Goal: Transaction & Acquisition: Purchase product/service

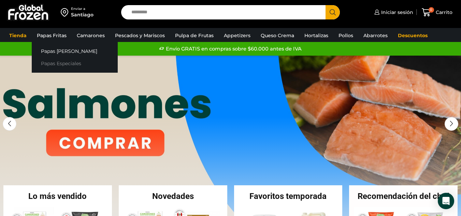
click at [56, 62] on link "Papas Especiales" at bounding box center [75, 63] width 86 height 13
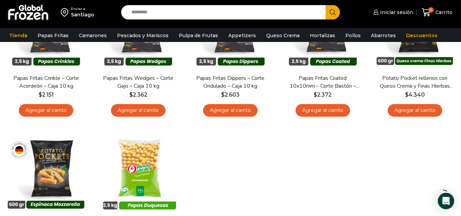
scroll to position [34, 0]
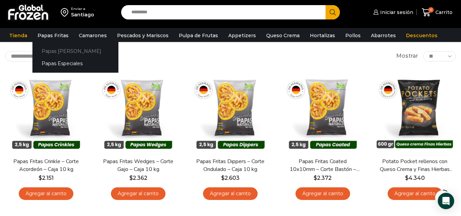
click at [49, 48] on link "Papas [PERSON_NAME]" at bounding box center [75, 51] width 86 height 13
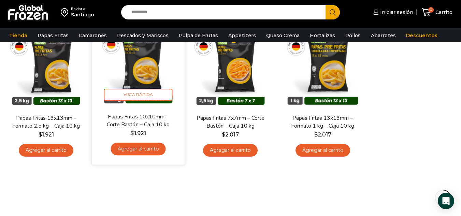
scroll to position [68, 0]
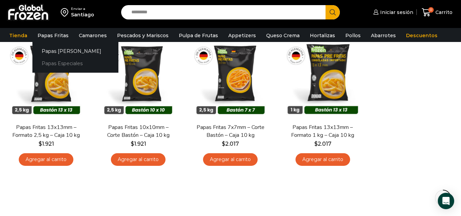
click at [56, 64] on link "Papas Especiales" at bounding box center [75, 63] width 86 height 13
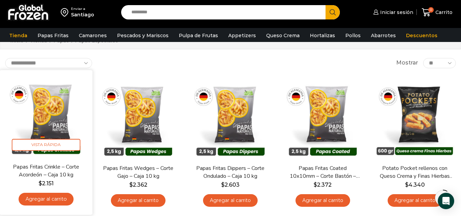
scroll to position [34, 0]
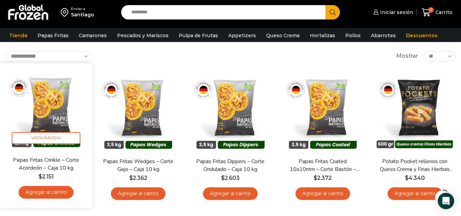
click at [65, 103] on img at bounding box center [46, 109] width 83 height 83
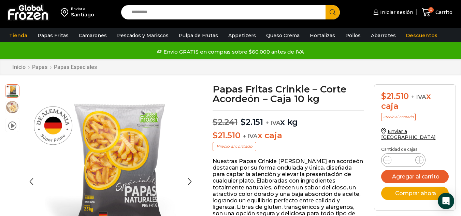
click at [8, 107] on img at bounding box center [12, 107] width 14 height 14
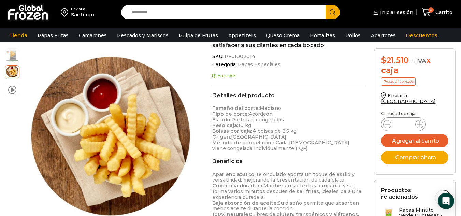
scroll to position [341, 0]
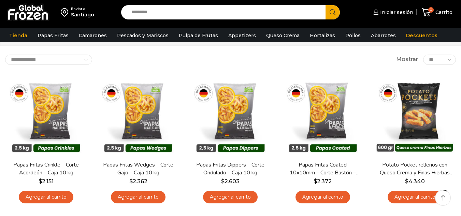
scroll to position [34, 0]
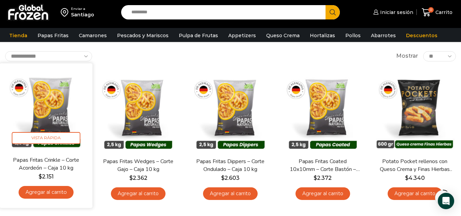
click at [46, 189] on link "Agregar al carrito" at bounding box center [46, 192] width 55 height 13
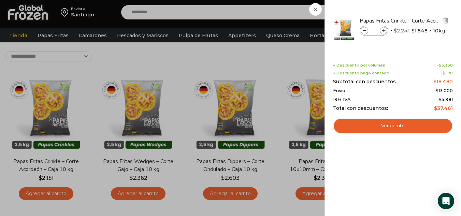
click at [383, 29] on icon at bounding box center [384, 31] width 4 height 4
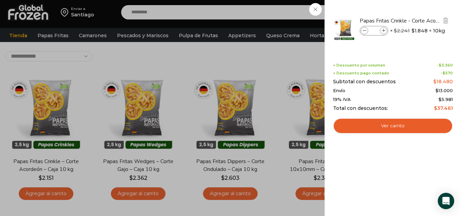
click at [383, 29] on icon at bounding box center [384, 31] width 4 height 4
type input "*"
click at [364, 33] on span at bounding box center [365, 31] width 8 height 8
type input "*"
click at [364, 33] on span at bounding box center [365, 31] width 8 height 8
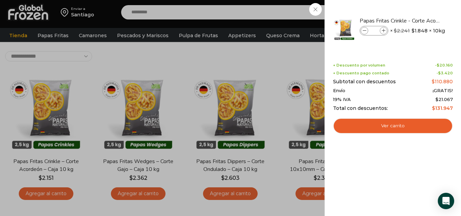
type input "*"
click at [364, 33] on span at bounding box center [365, 31] width 8 height 8
type input "*"
click at [364, 33] on span at bounding box center [365, 31] width 8 height 8
type input "*"
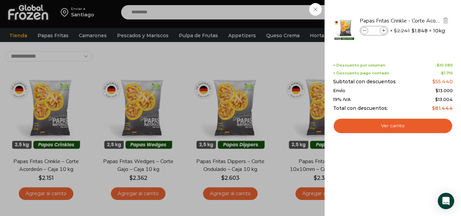
click at [383, 30] on icon at bounding box center [384, 31] width 4 height 4
type input "*"
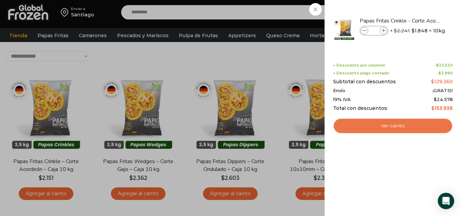
click at [383, 123] on link "Ver carrito" at bounding box center [393, 126] width 120 height 16
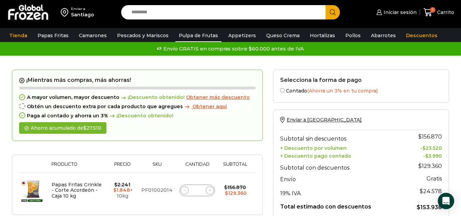
click at [203, 36] on link "Pulpa de Frutas" at bounding box center [198, 35] width 46 height 13
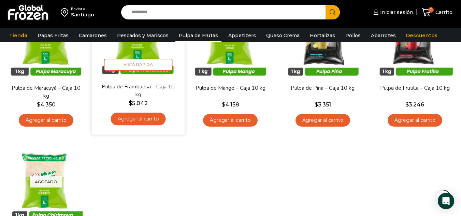
scroll to position [68, 0]
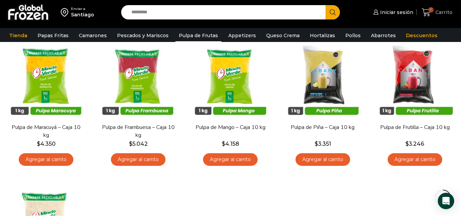
click at [440, 13] on span "Carrito" at bounding box center [443, 12] width 19 height 7
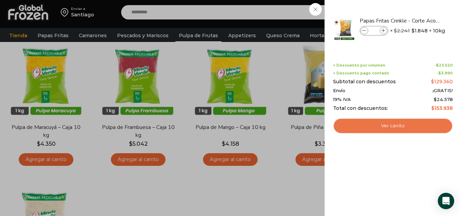
click at [398, 132] on link "Ver carrito" at bounding box center [393, 126] width 120 height 16
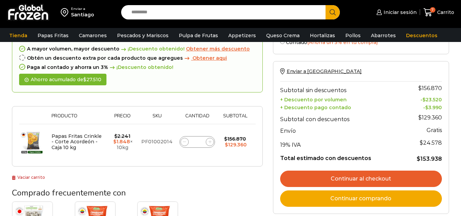
scroll to position [137, 0]
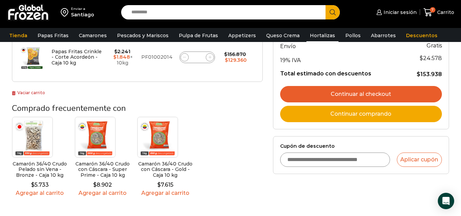
click at [325, 36] on link "Hortalizas" at bounding box center [323, 35] width 32 height 13
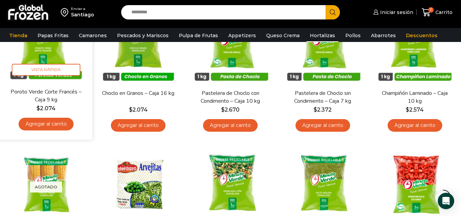
scroll to position [68, 0]
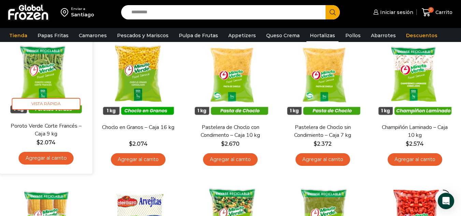
click at [50, 156] on link "Agregar al carrito" at bounding box center [46, 158] width 55 height 13
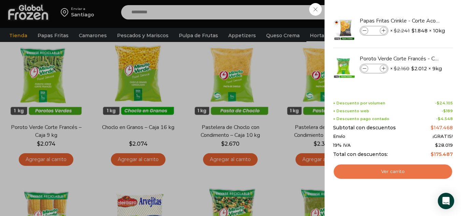
click at [381, 179] on link "Ver carrito" at bounding box center [393, 172] width 120 height 16
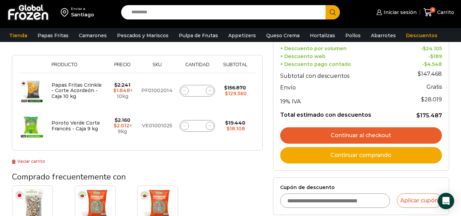
scroll to position [102, 0]
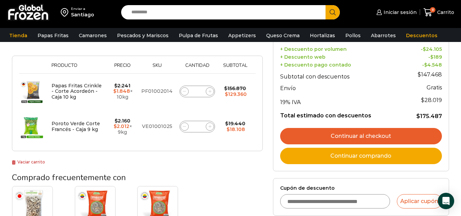
click at [338, 138] on link "Continuar al checkout" at bounding box center [361, 136] width 162 height 16
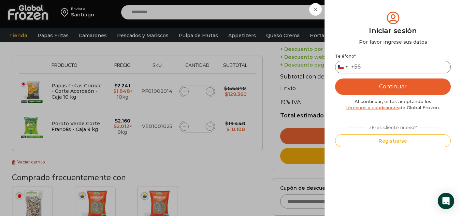
click at [374, 67] on input "Teléfono *" at bounding box center [393, 67] width 116 height 13
type input "*********"
click at [335, 79] on button "Continuar" at bounding box center [393, 87] width 116 height 16
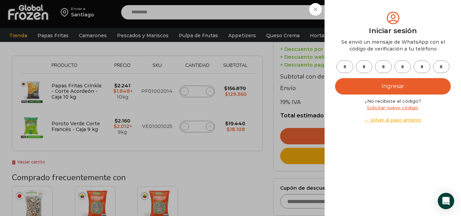
click at [346, 69] on input "text" at bounding box center [345, 66] width 17 height 13
type input "*"
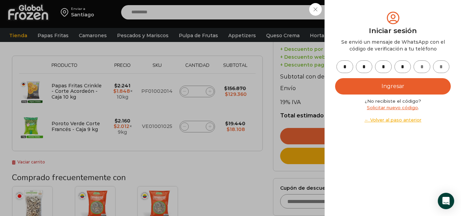
type input "*"
click at [369, 89] on button "Ingresar" at bounding box center [393, 86] width 116 height 16
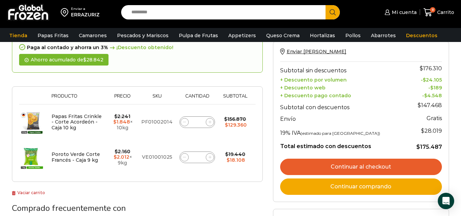
scroll to position [68, 0]
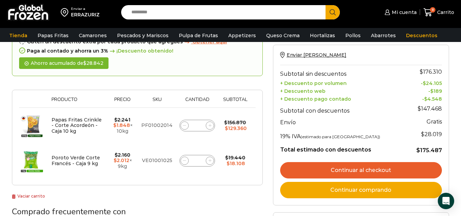
click at [363, 168] on link "Continuar al checkout" at bounding box center [361, 170] width 162 height 16
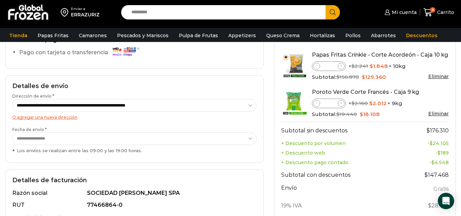
scroll to position [68, 0]
click at [40, 136] on select "**********" at bounding box center [134, 138] width 244 height 13
select select "**********"
click at [12, 132] on select "**********" at bounding box center [134, 138] width 244 height 13
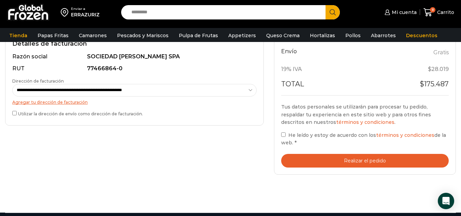
scroll to position [205, 0]
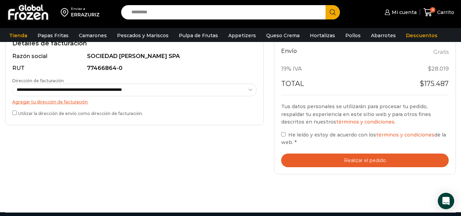
click at [298, 155] on button "Realizar el pedido" at bounding box center [365, 161] width 168 height 14
